Goal: Information Seeking & Learning: Learn about a topic

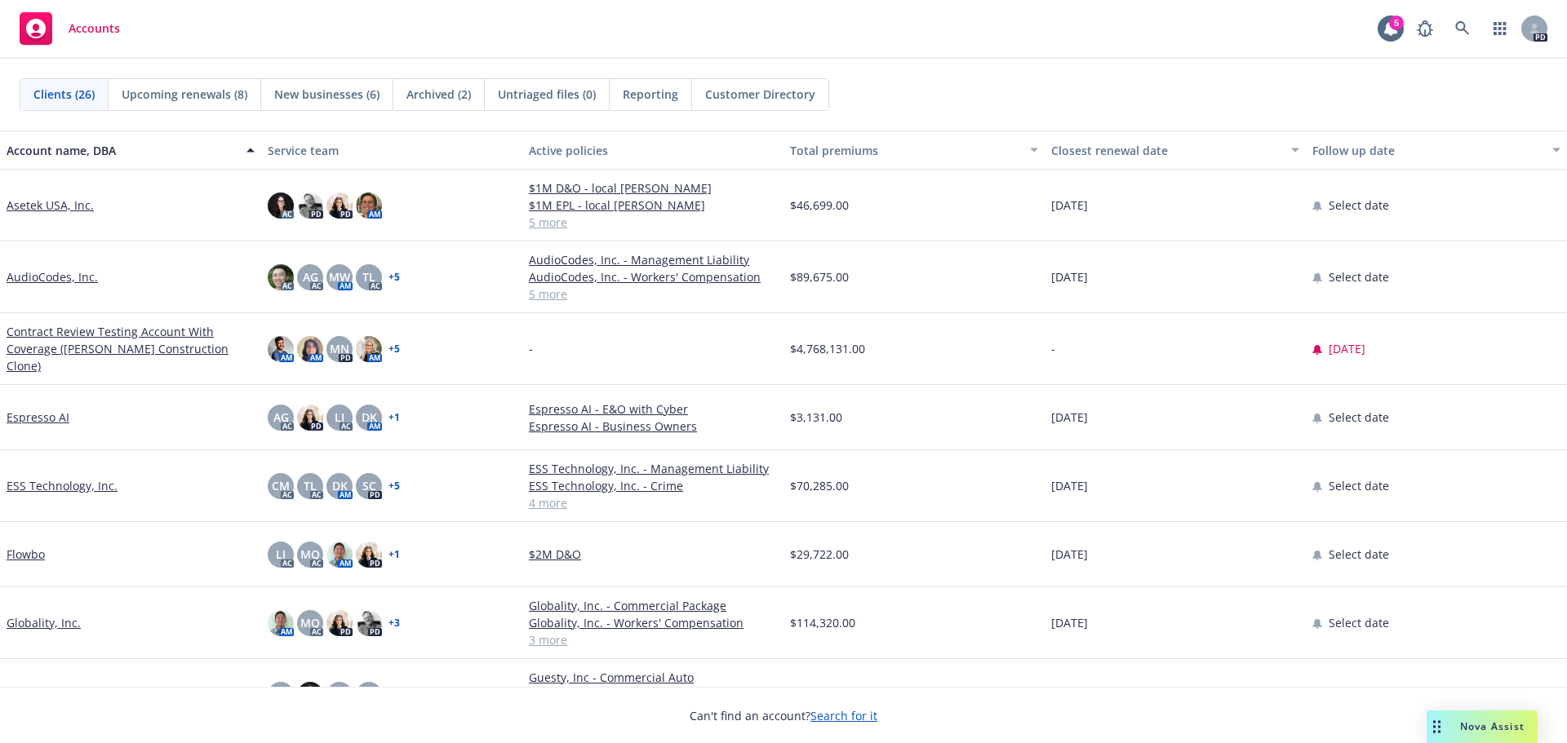
click at [1483, 723] on span "Nova Assist" at bounding box center [1492, 727] width 64 height 14
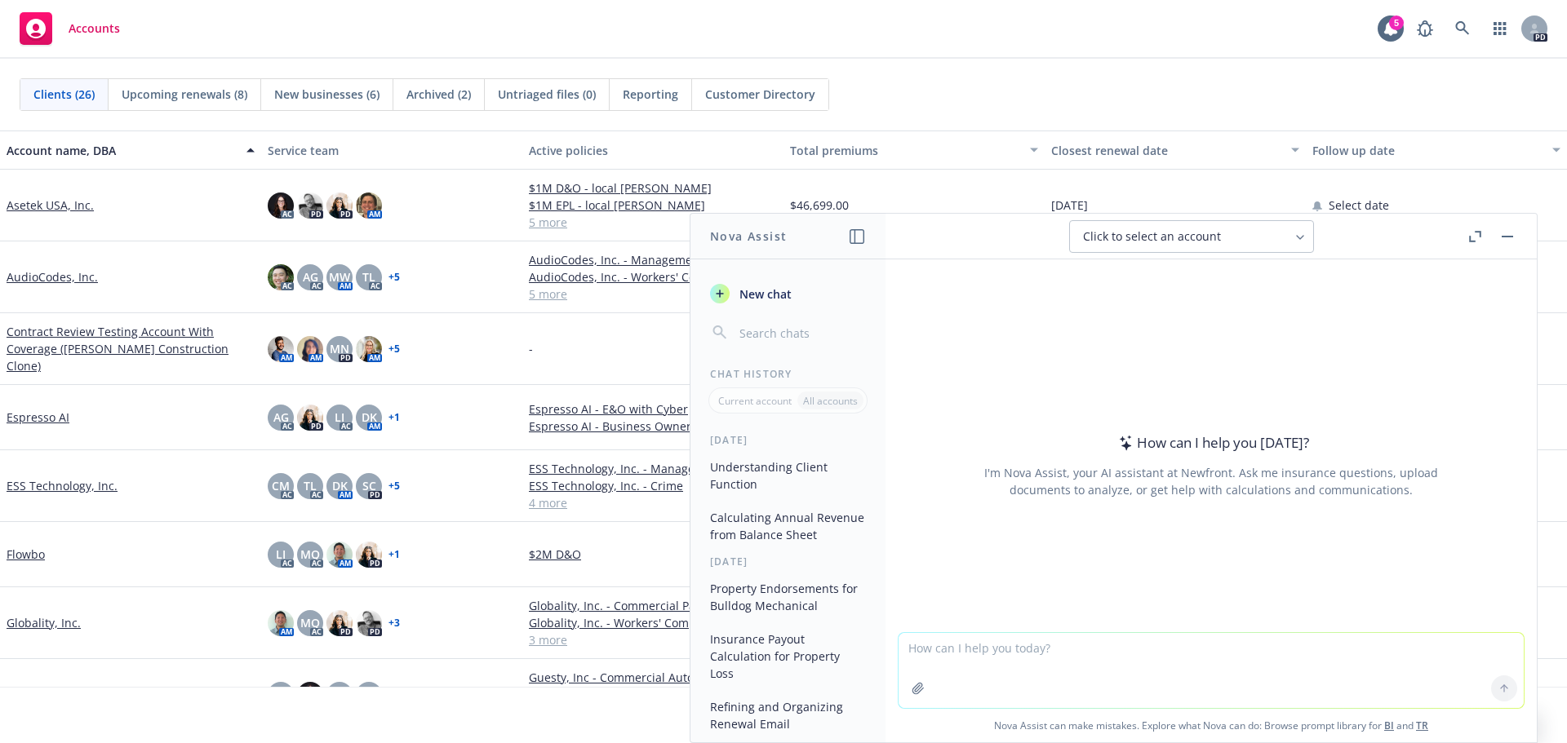
click at [942, 660] on textarea at bounding box center [1210, 670] width 625 height 75
type textarea "h"
type textarea "what is the c"
click at [1508, 233] on button "button" at bounding box center [1507, 237] width 20 height 20
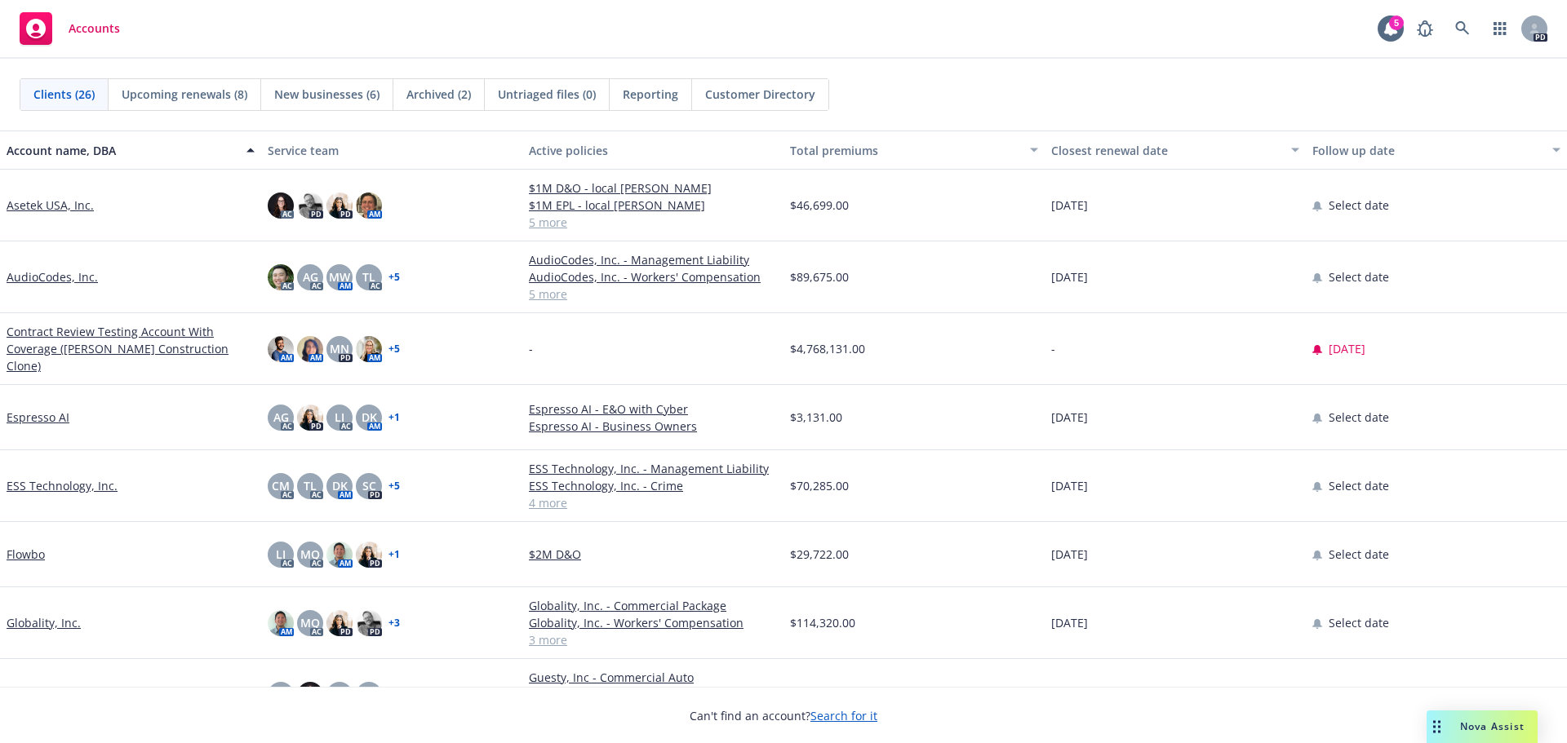
click at [26, 480] on link "ESS Technology, Inc." at bounding box center [62, 485] width 111 height 17
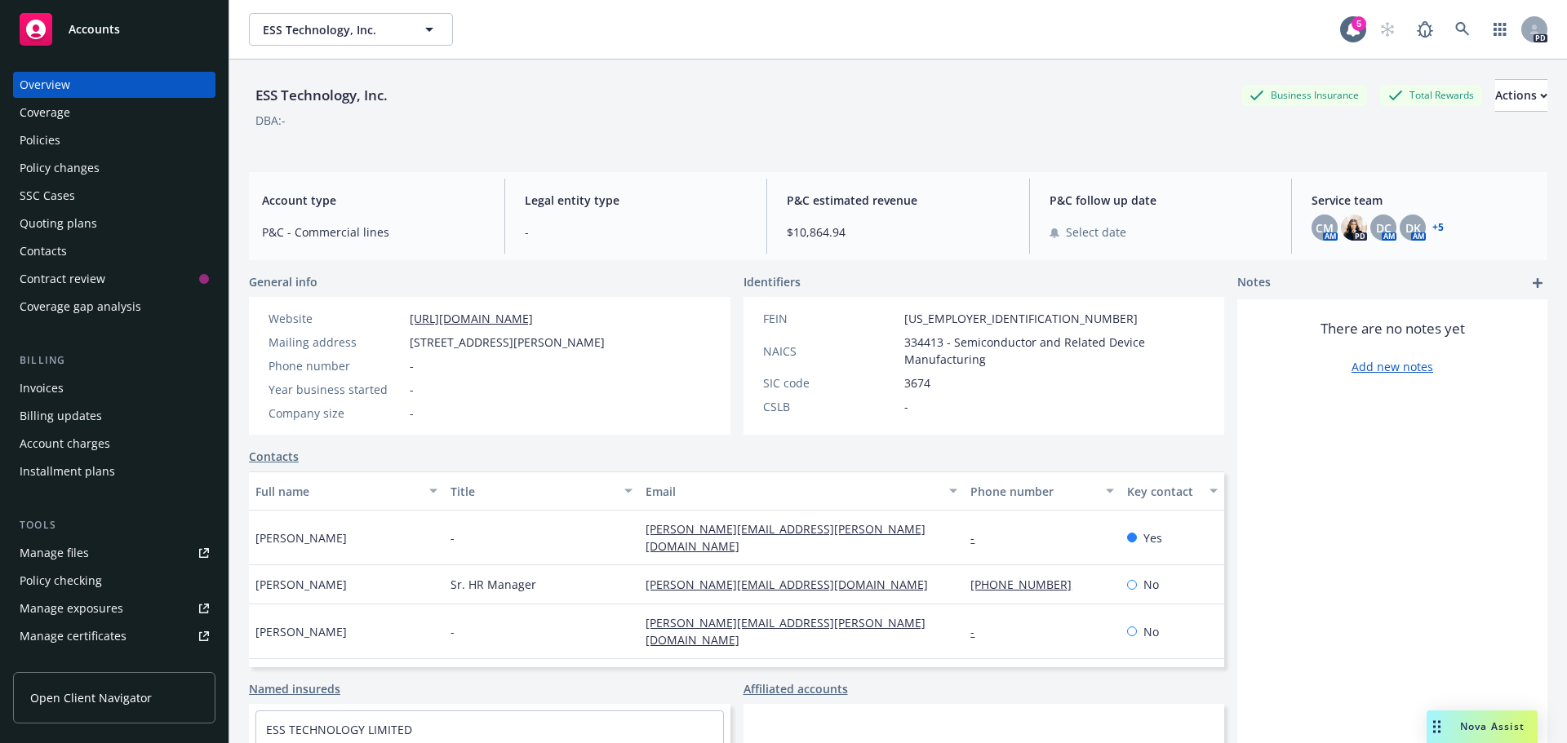
click at [61, 135] on div "Policies" at bounding box center [114, 140] width 189 height 26
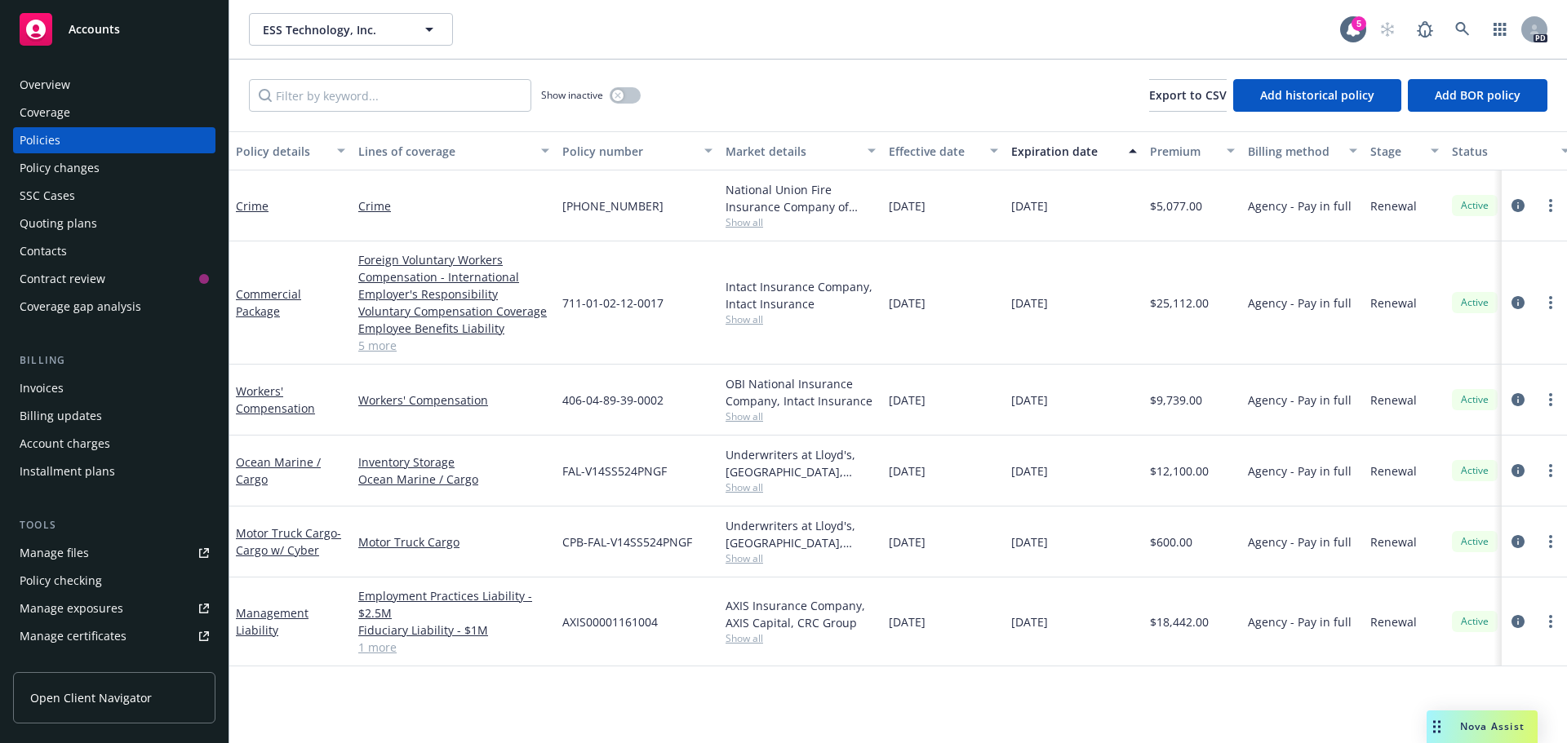
click at [1423, 675] on div "Policy details Lines of coverage Policy number Market details Effective date Ex…" at bounding box center [897, 437] width 1337 height 612
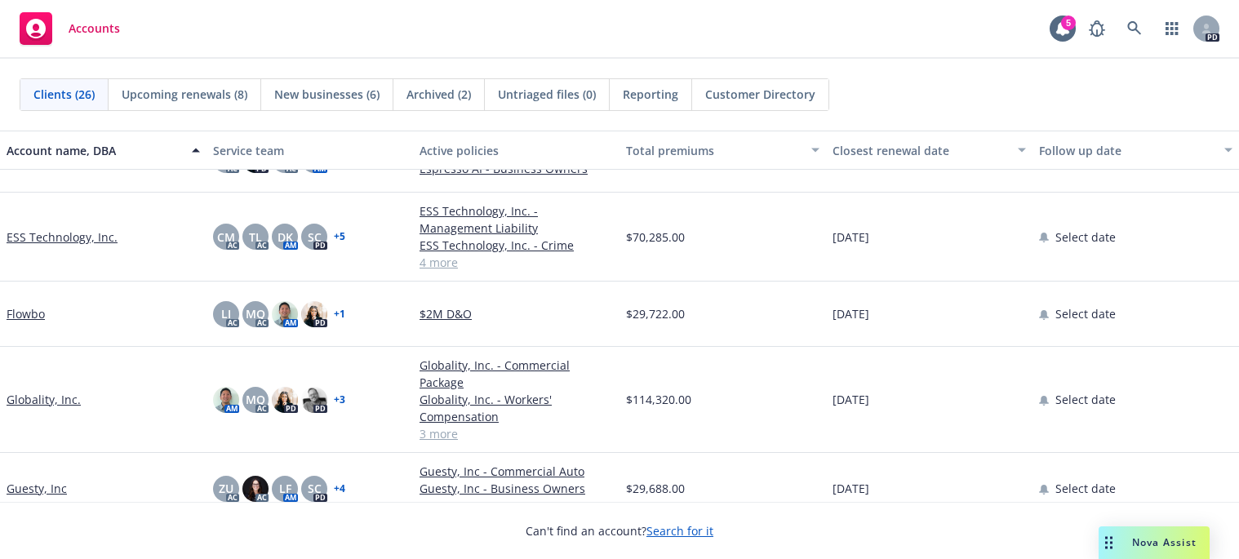
scroll to position [82, 0]
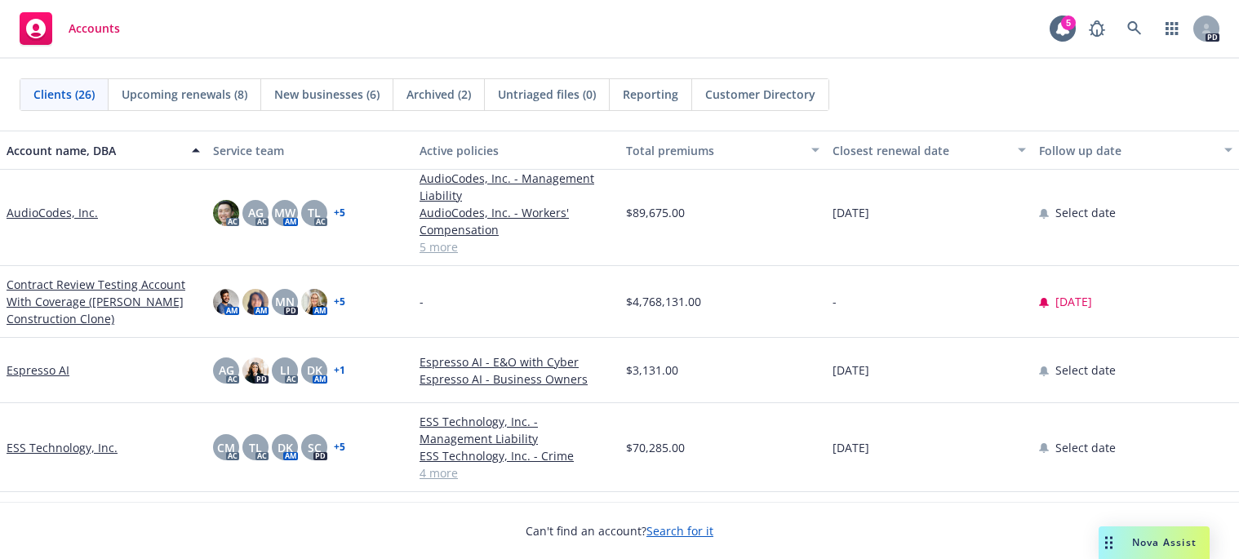
click at [66, 446] on link "ESS Technology, Inc." at bounding box center [62, 447] width 111 height 17
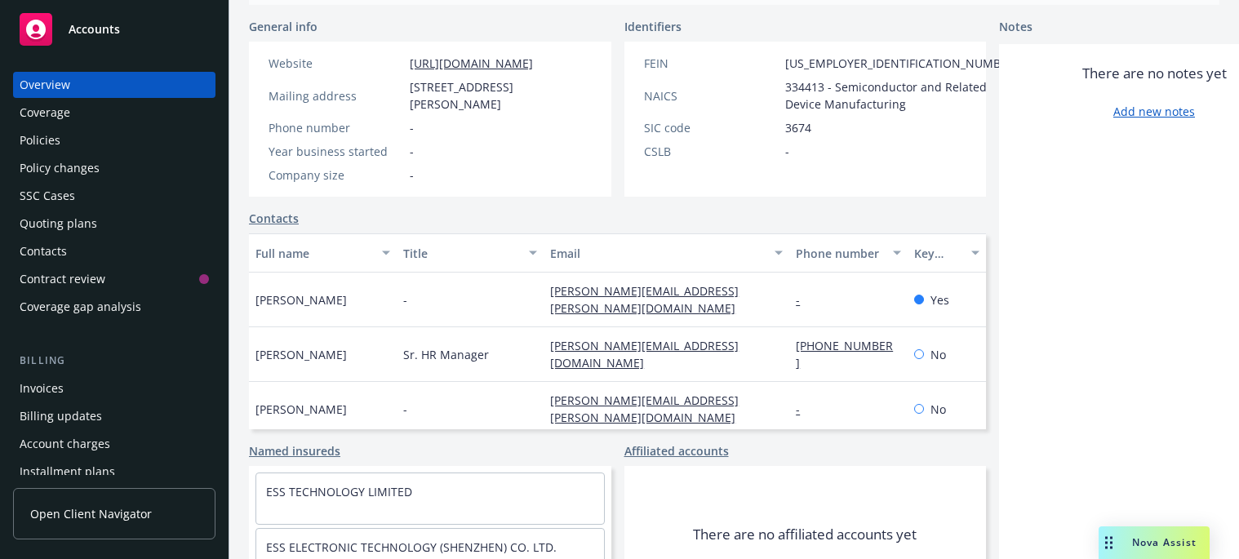
scroll to position [326, 0]
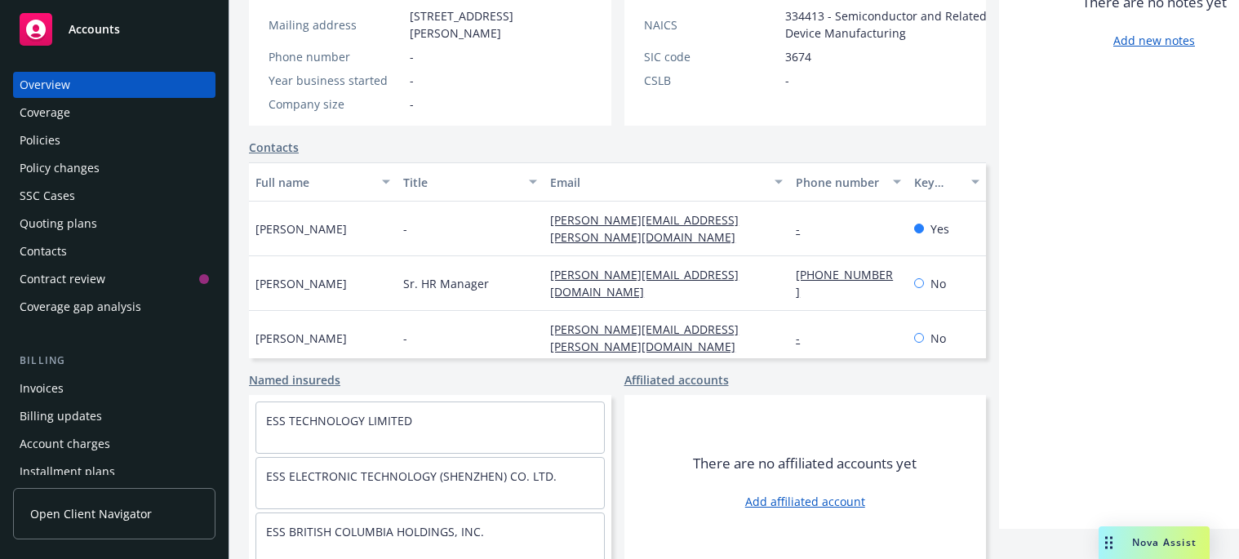
click at [75, 133] on div "Policies" at bounding box center [114, 140] width 189 height 26
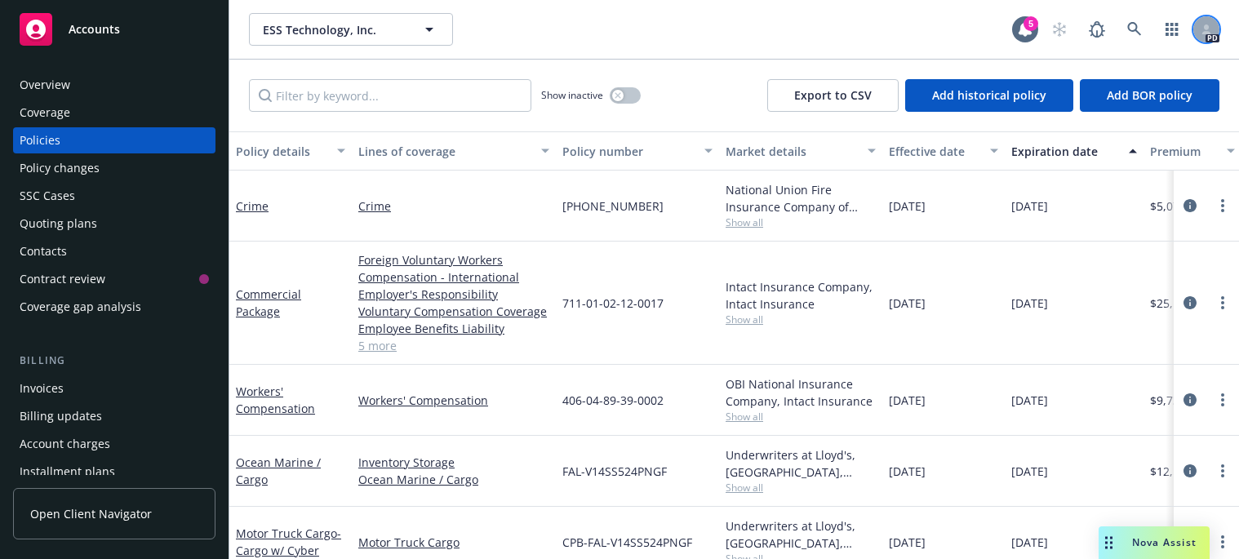
click at [1199, 25] on div at bounding box center [1206, 29] width 26 height 26
click at [716, 50] on div "ESS Technology, Inc. ESS Technology, Inc. 5 PD" at bounding box center [733, 29] width 1009 height 59
click at [1168, 33] on icon "button" at bounding box center [1171, 29] width 13 height 13
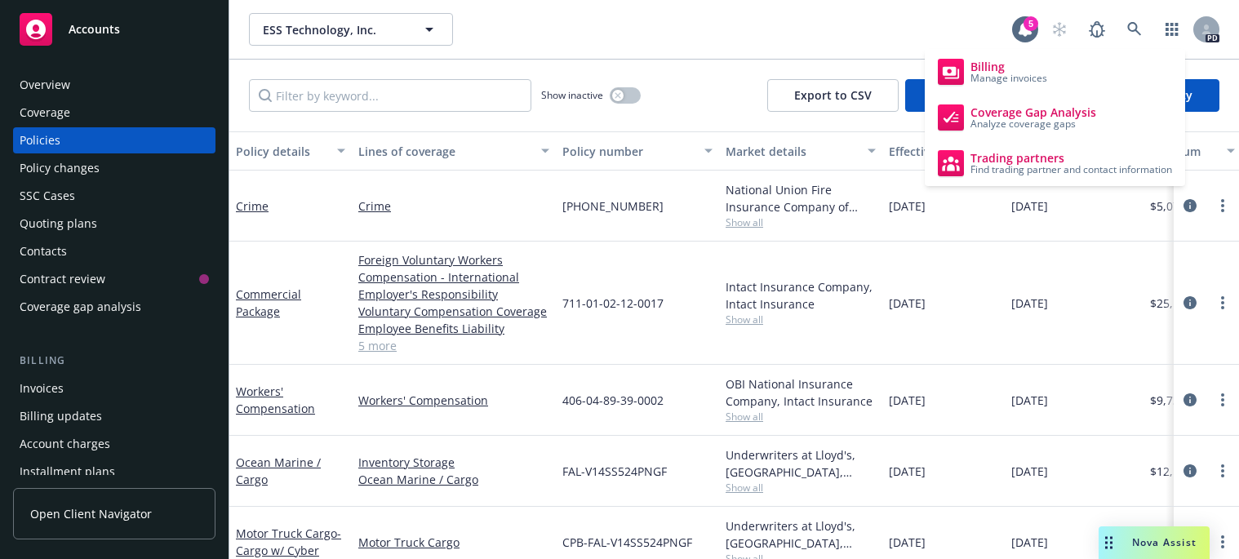
click at [946, 32] on div "ESS Technology, Inc. ESS Technology, Inc." at bounding box center [630, 29] width 763 height 33
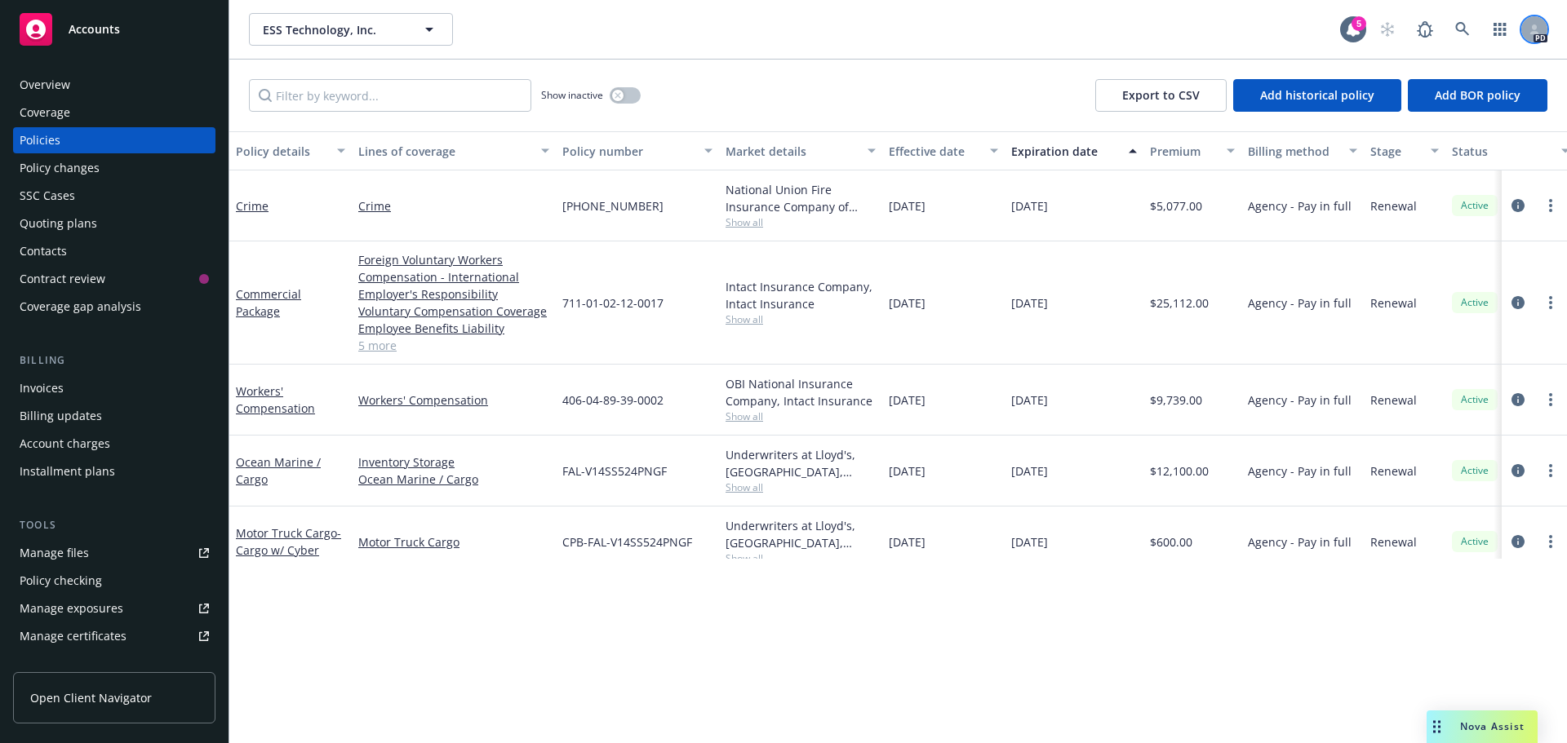
click at [1238, 24] on icon at bounding box center [1534, 29] width 10 height 10
click at [1238, 24] on div "5" at bounding box center [1358, 23] width 15 height 15
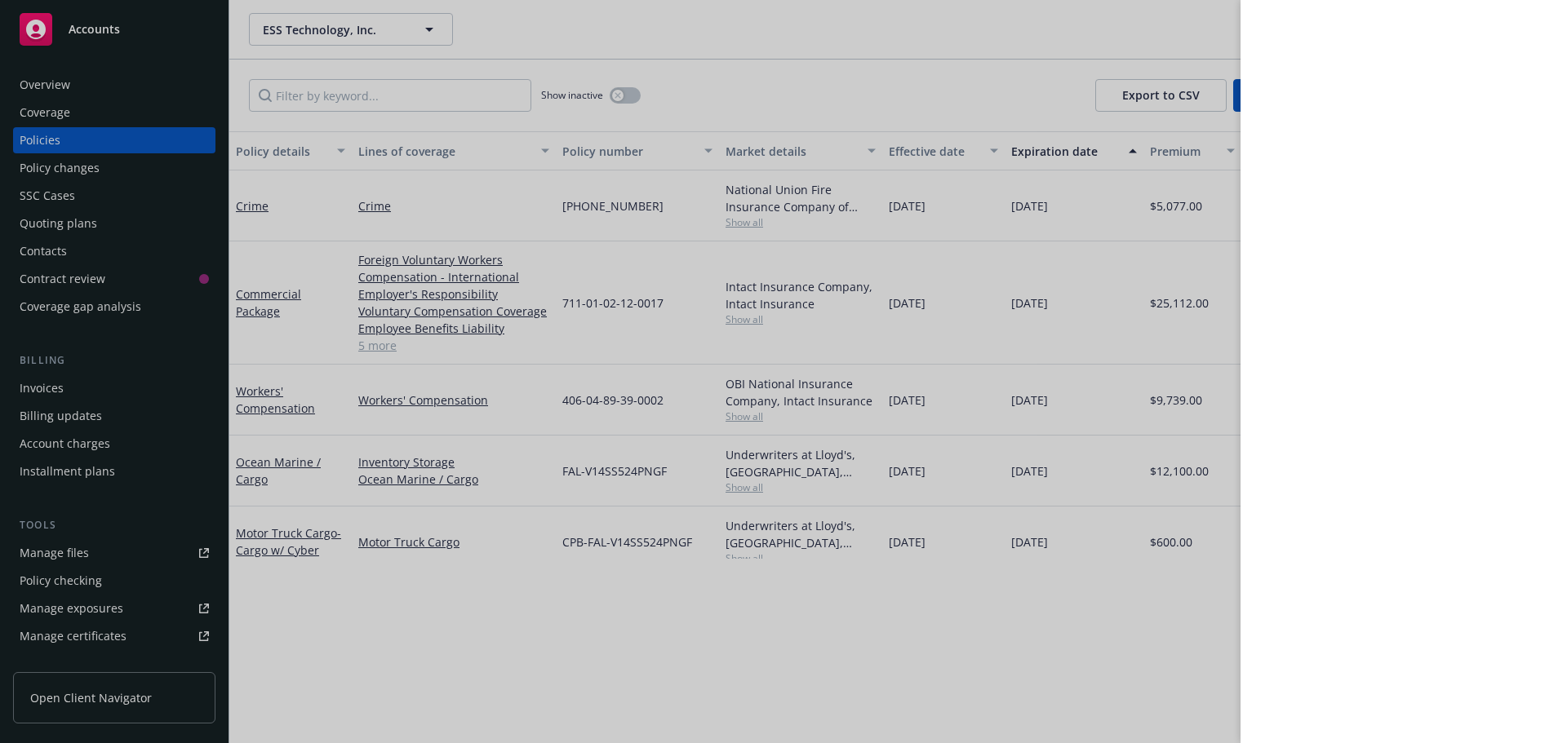
click at [825, 52] on div at bounding box center [783, 371] width 1567 height 743
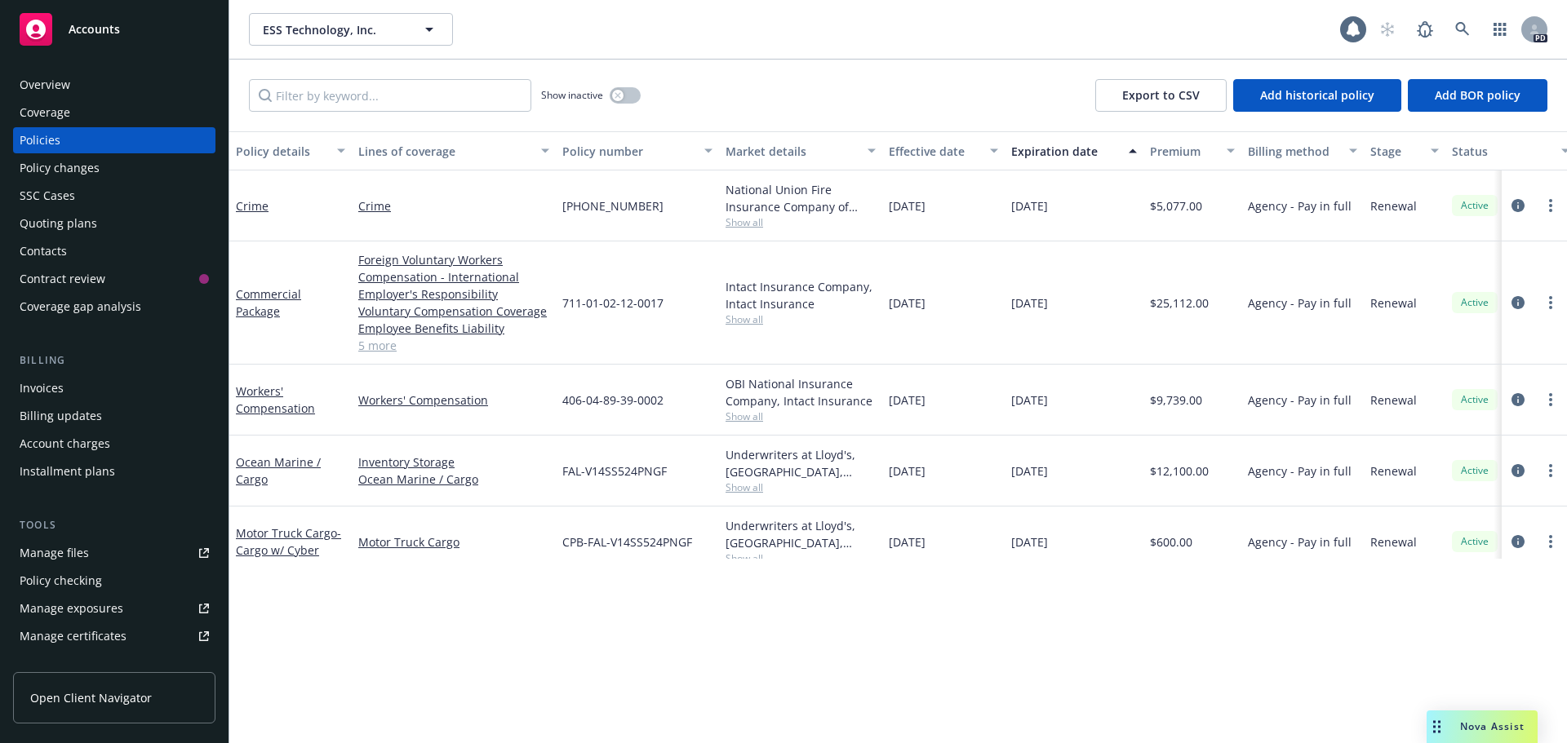
click at [71, 84] on div "Overview" at bounding box center [114, 85] width 189 height 26
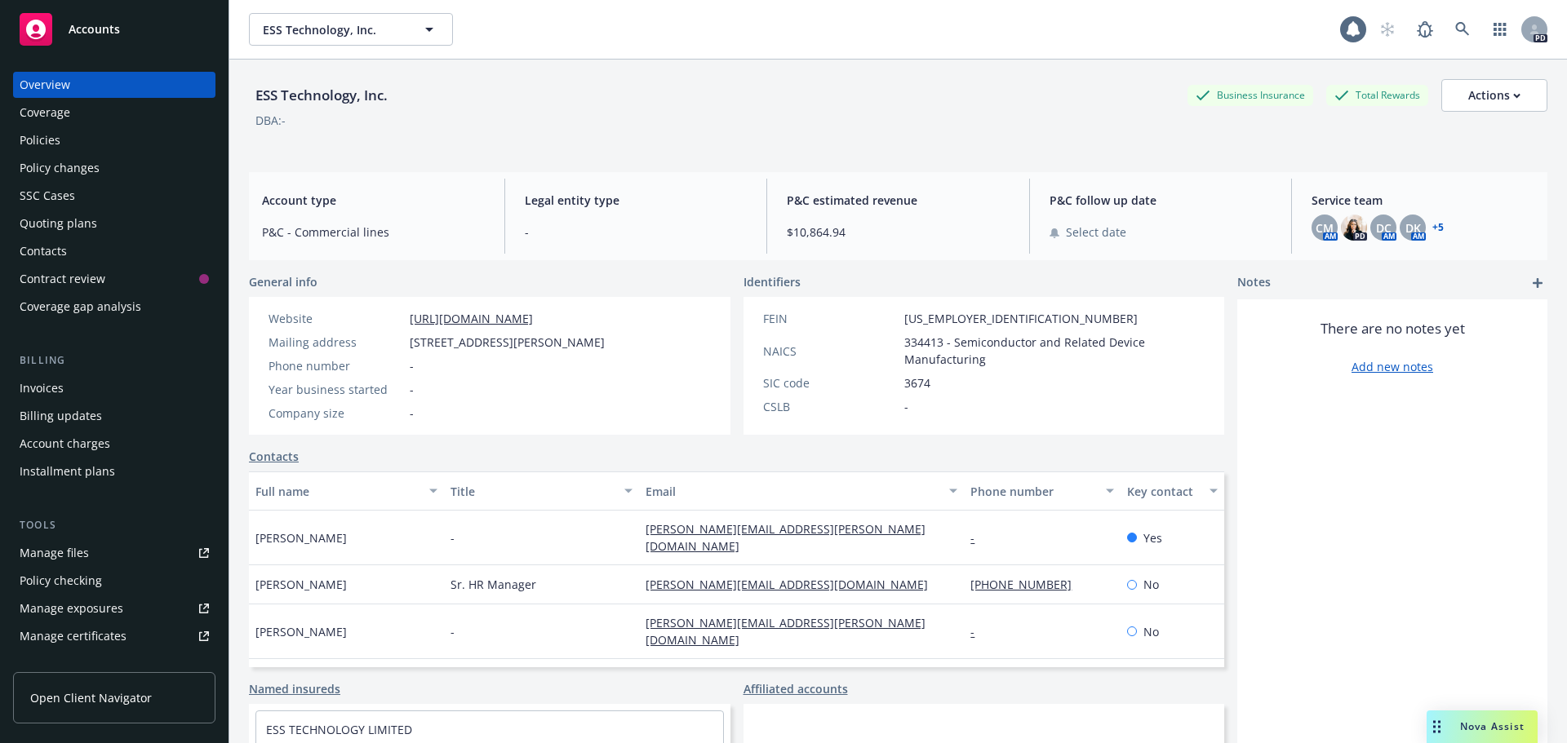
click at [1238, 223] on link "+ 5" at bounding box center [1437, 228] width 11 height 10
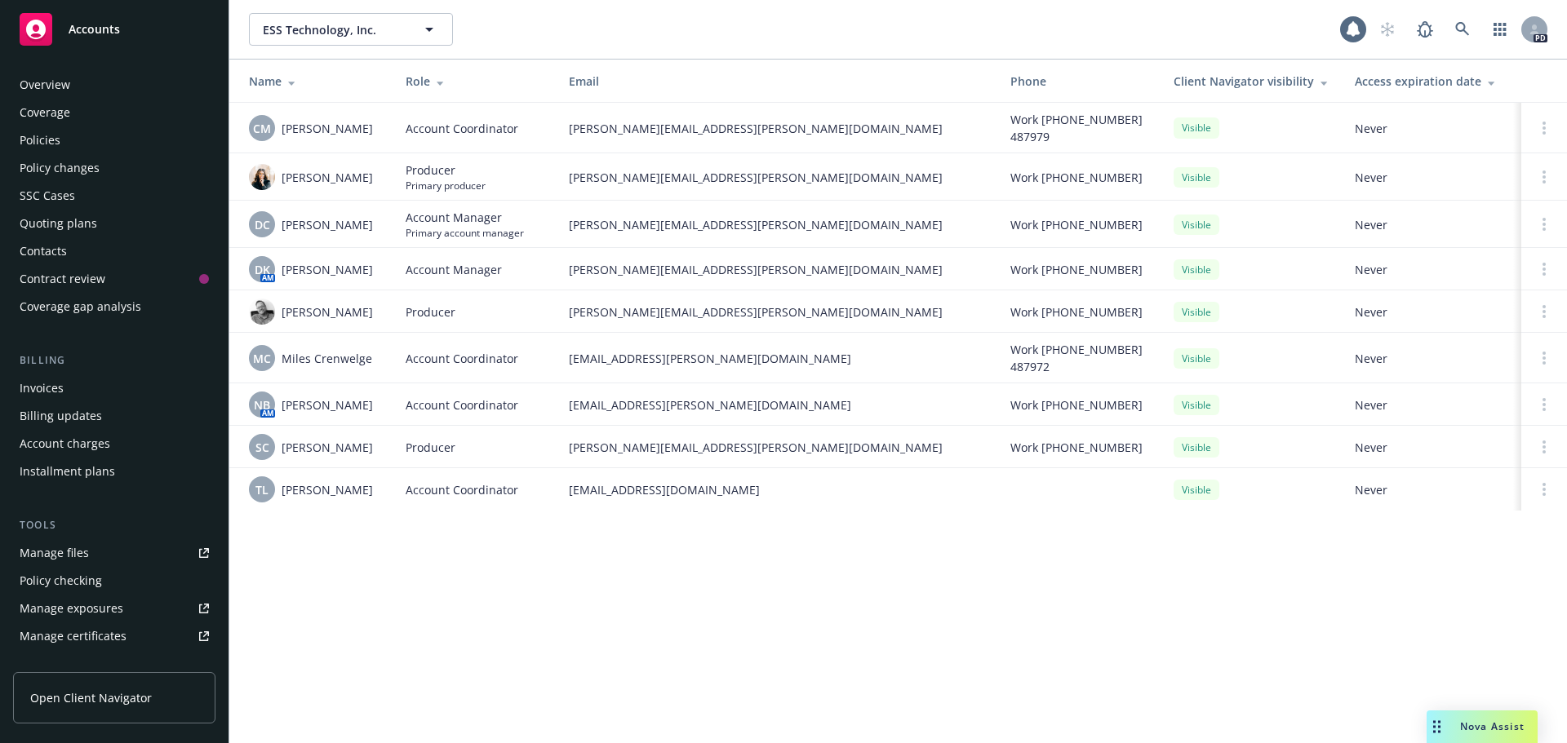
click at [60, 107] on div "Coverage" at bounding box center [45, 113] width 51 height 26
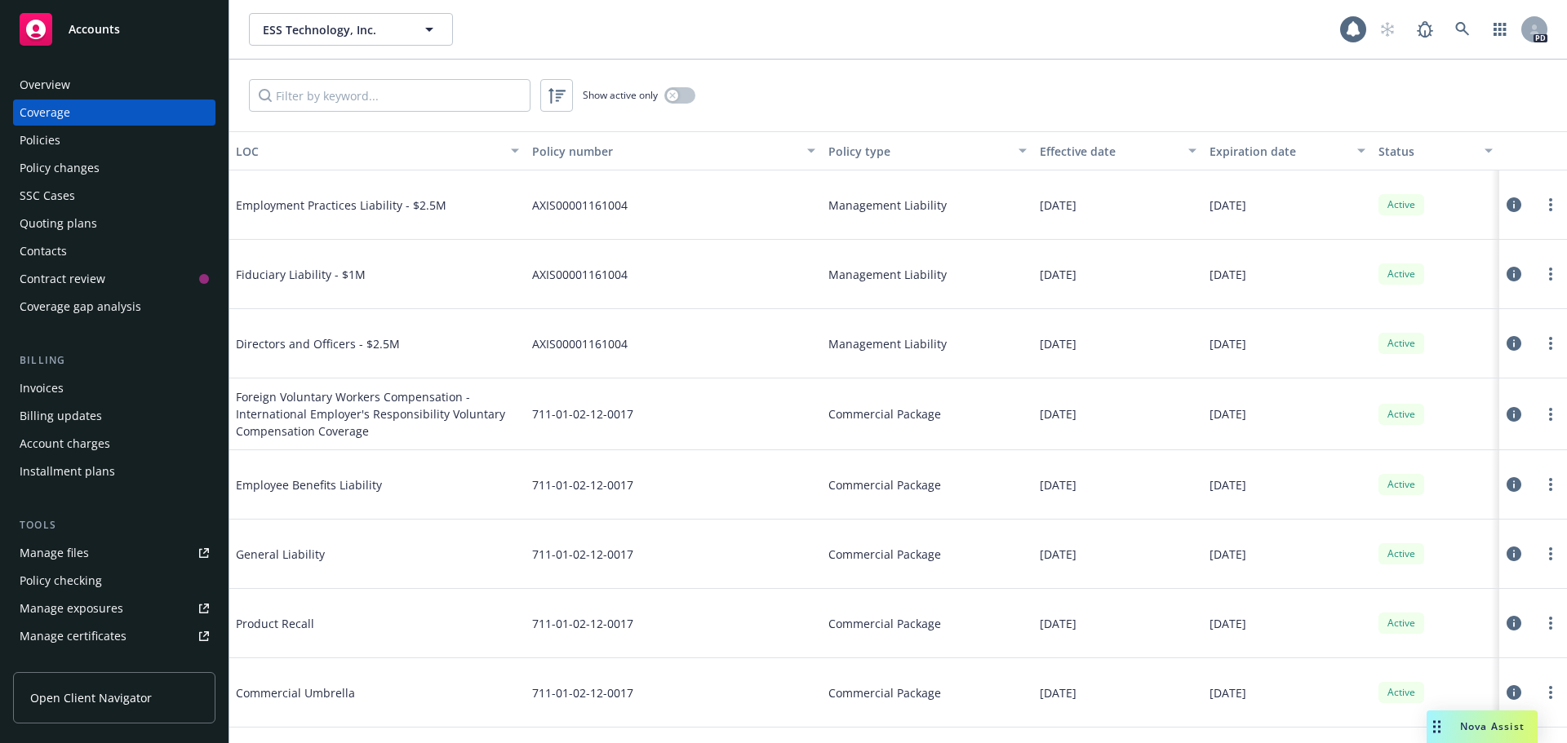
click at [32, 88] on div "Overview" at bounding box center [45, 85] width 51 height 26
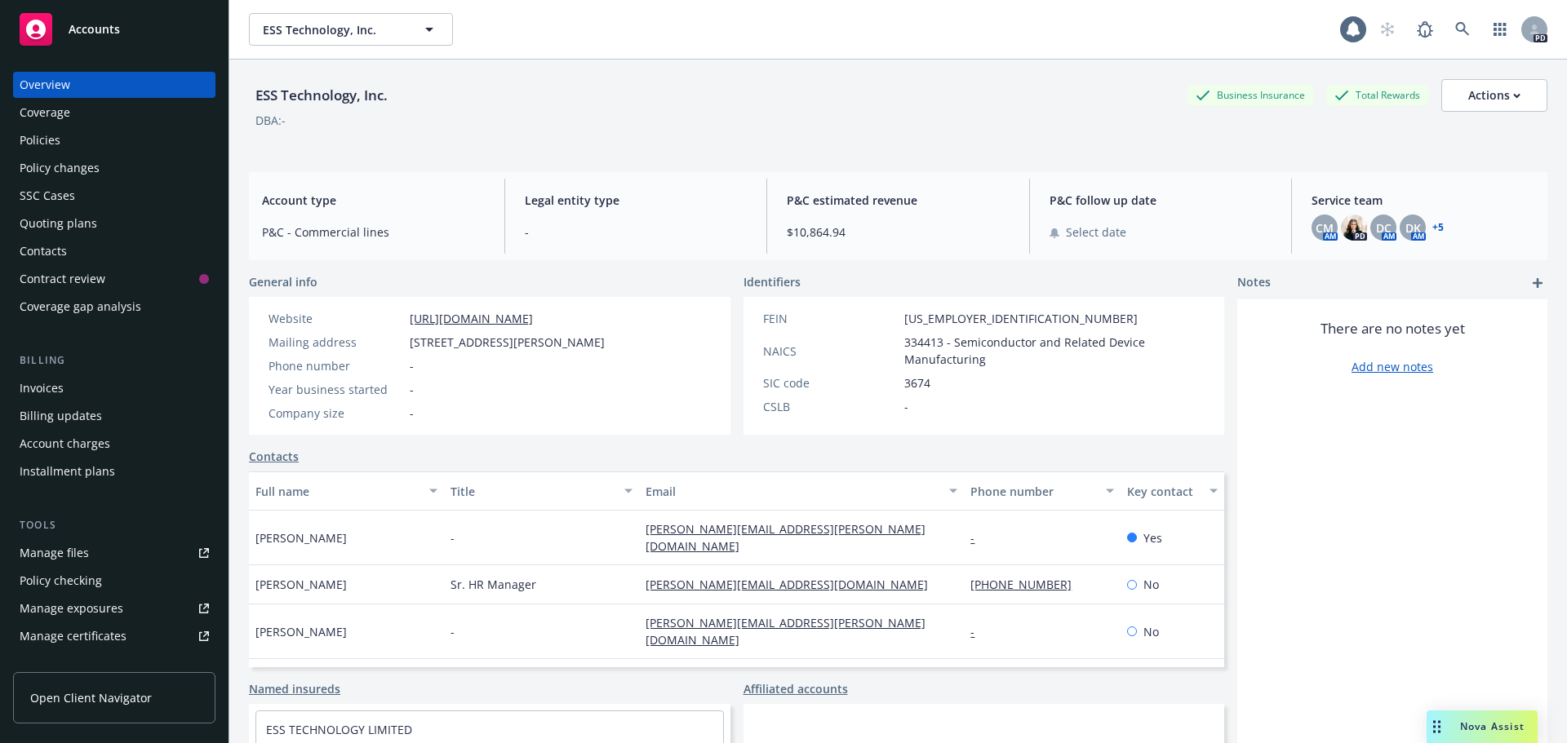
click at [94, 271] on div "Contract review" at bounding box center [63, 279] width 86 height 26
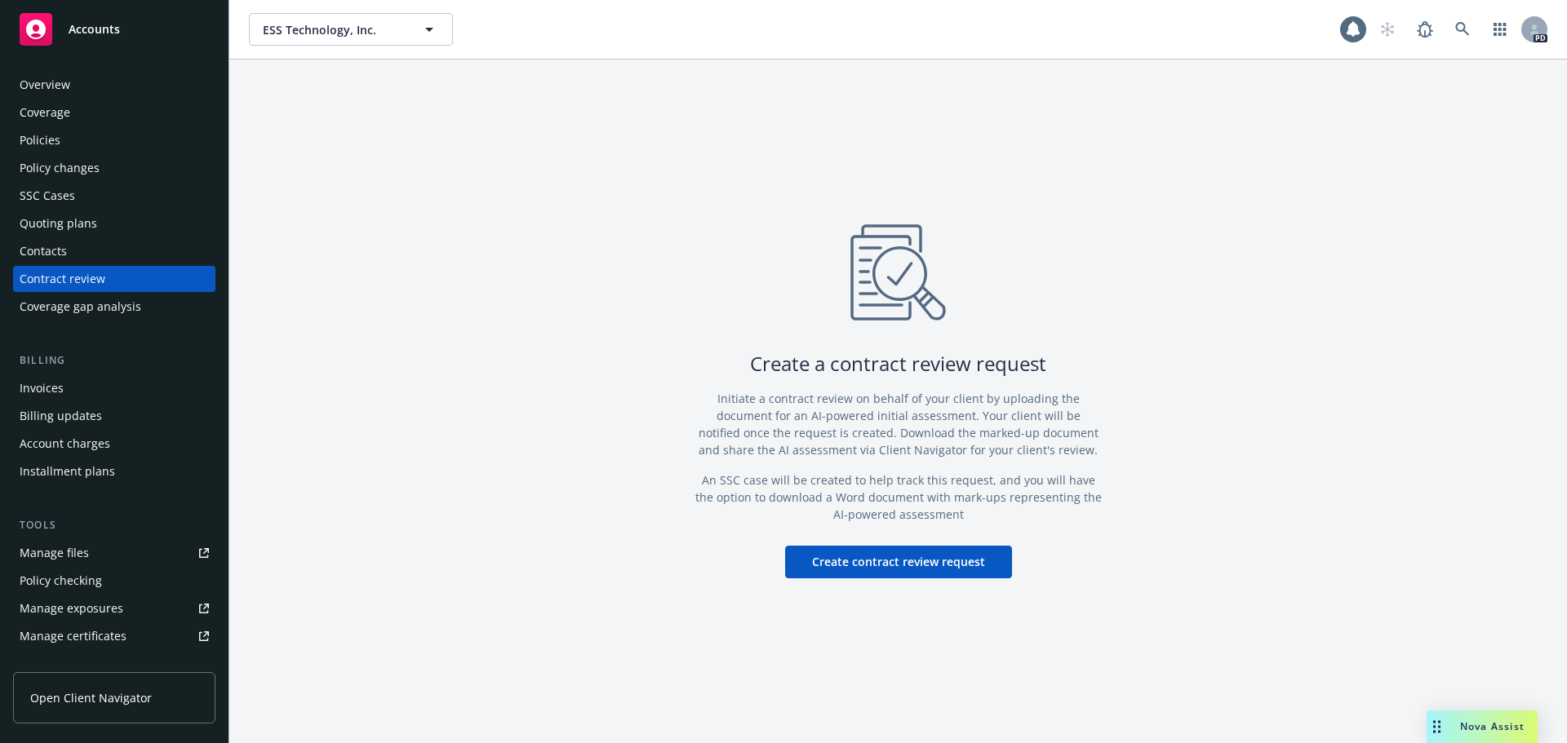
click at [69, 78] on div "Overview" at bounding box center [45, 85] width 51 height 26
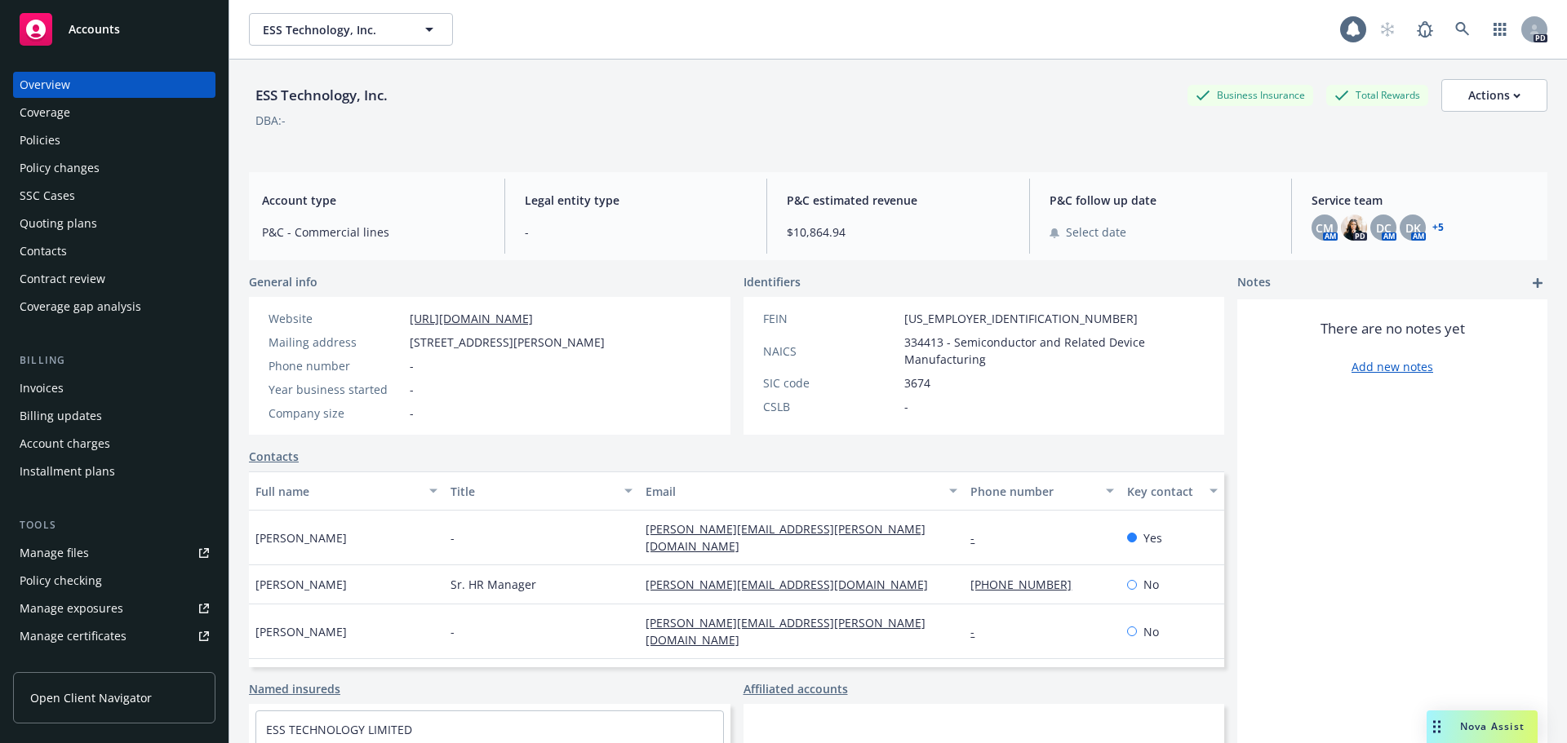
click at [69, 109] on div "Coverage" at bounding box center [45, 113] width 51 height 26
